Goal: Navigation & Orientation: Find specific page/section

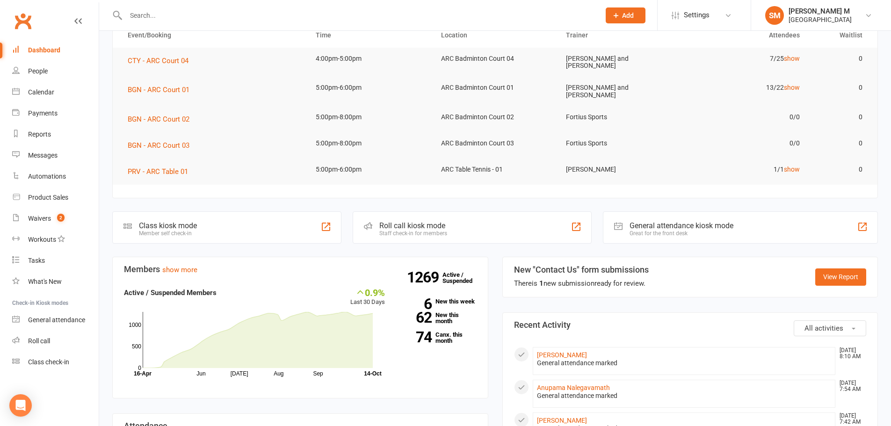
scroll to position [47, 0]
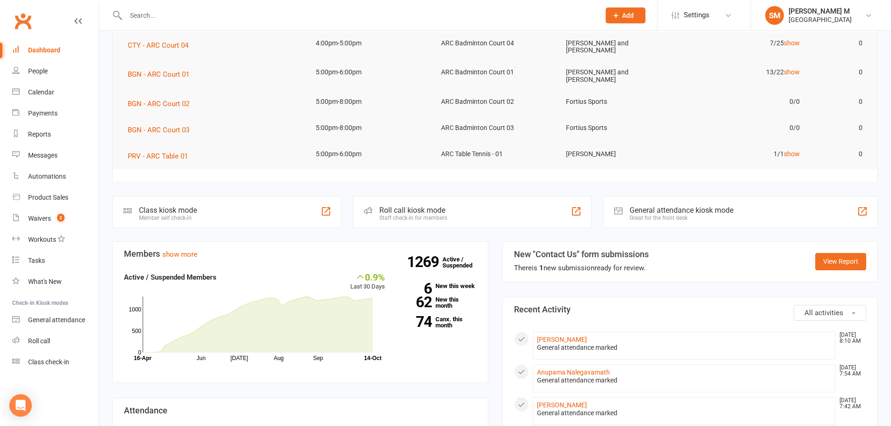
scroll to position [187, 0]
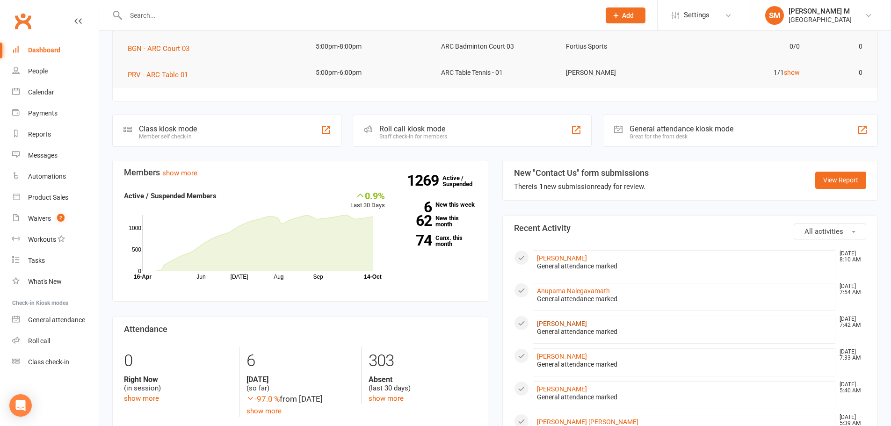
click at [540, 320] on link "[PERSON_NAME]" at bounding box center [562, 323] width 50 height 7
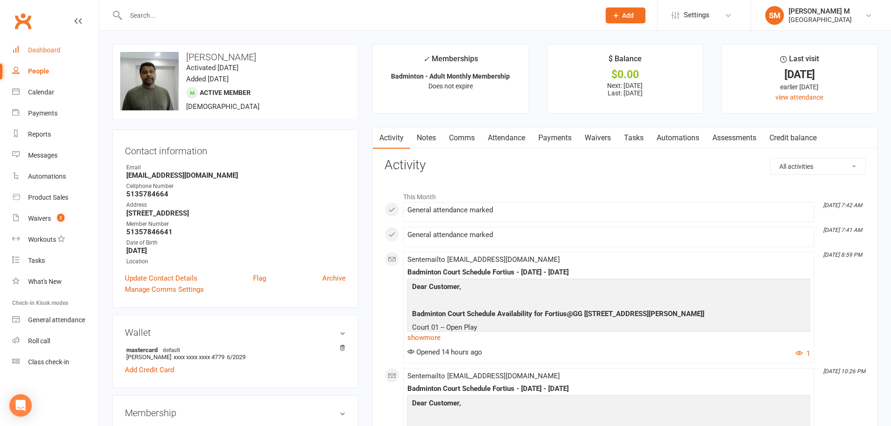
click at [20, 46] on link "Dashboard" at bounding box center [55, 50] width 86 height 21
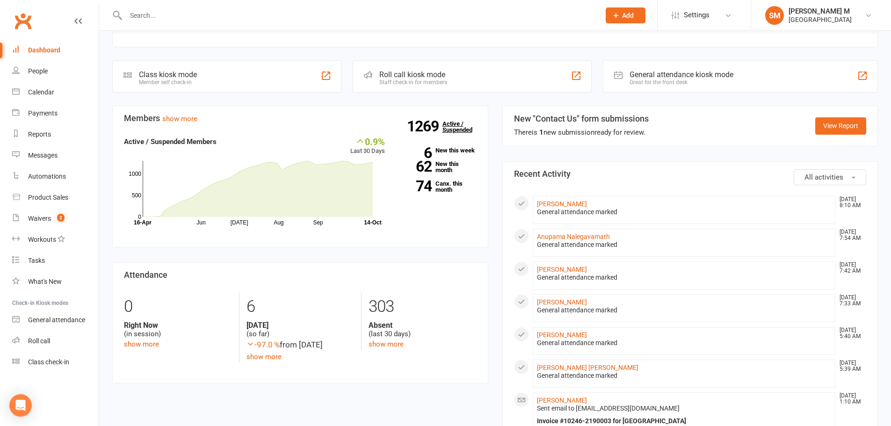
scroll to position [327, 0]
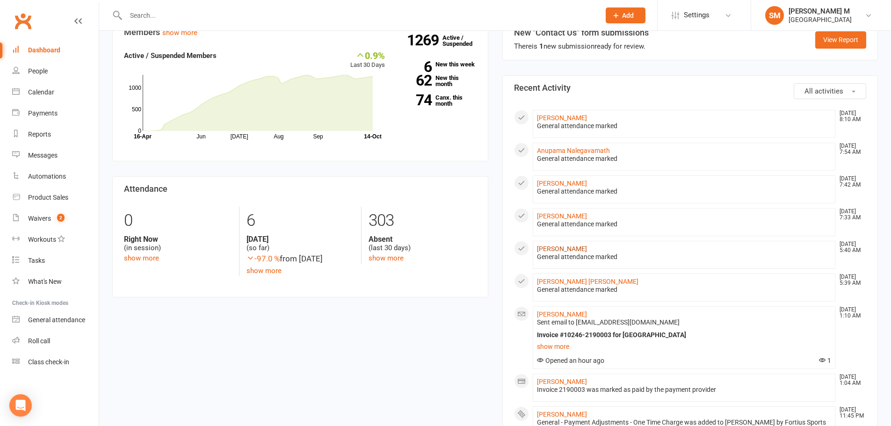
click at [567, 249] on link "[PERSON_NAME]" at bounding box center [562, 248] width 50 height 7
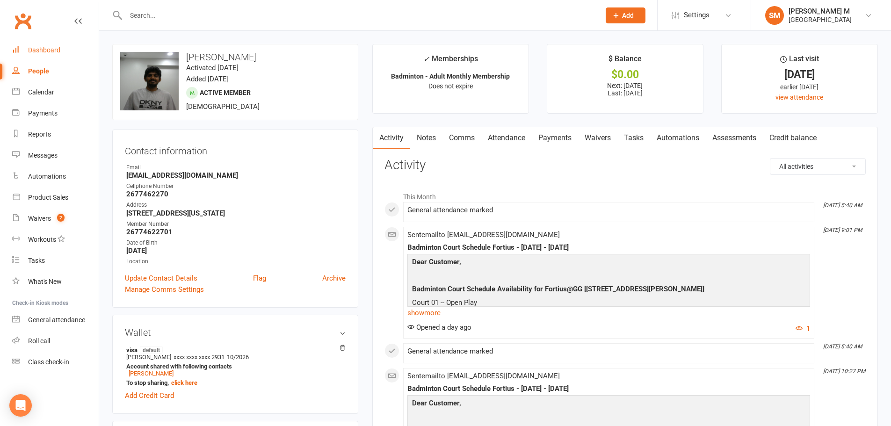
click at [36, 52] on div "Dashboard" at bounding box center [44, 49] width 32 height 7
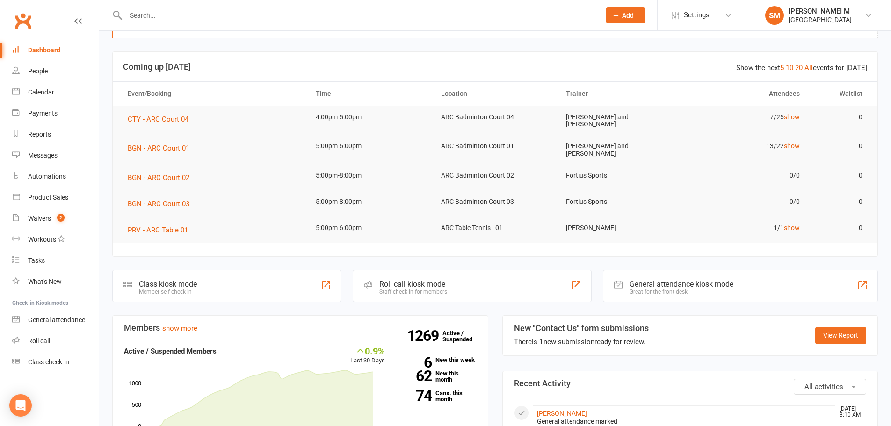
scroll to position [47, 0]
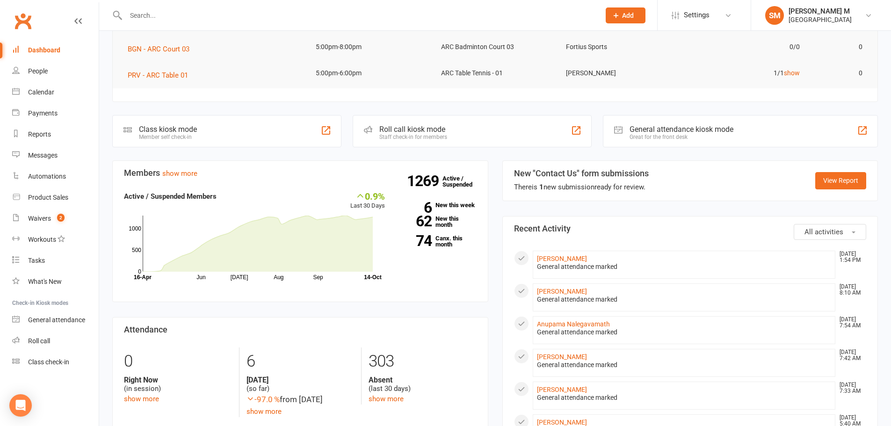
scroll to position [187, 0]
click at [30, 43] on link "Dashboard" at bounding box center [55, 50] width 86 height 21
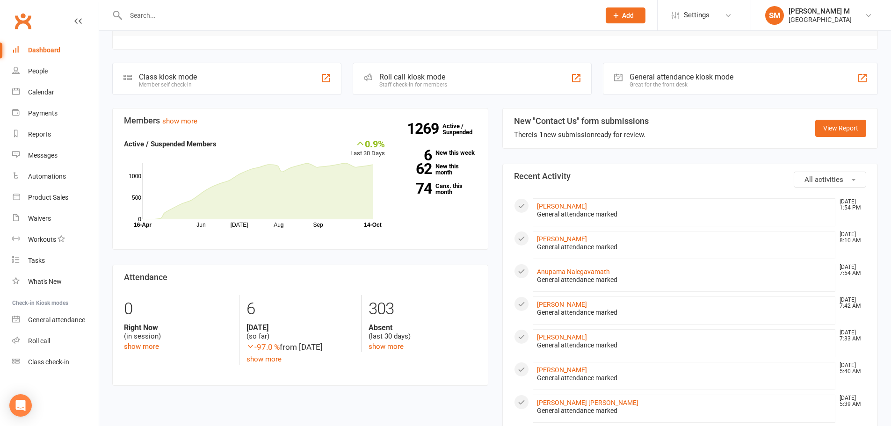
scroll to position [327, 0]
